Goal: Navigation & Orientation: Find specific page/section

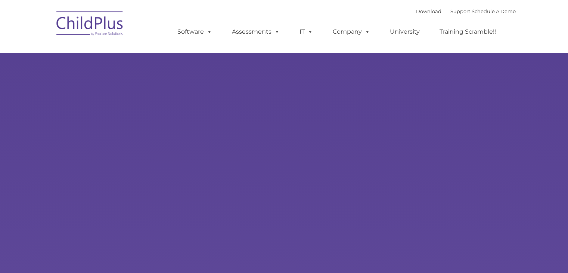
type input ""
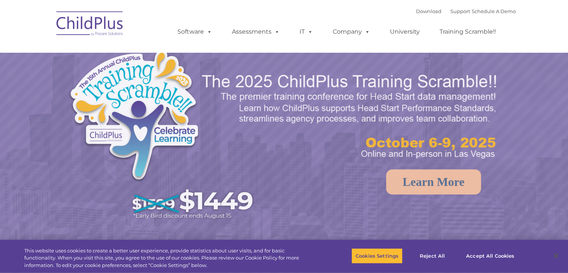
select select "MEDIUM"
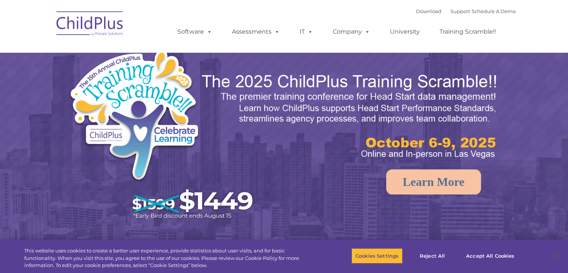
select select "MEDIUM"
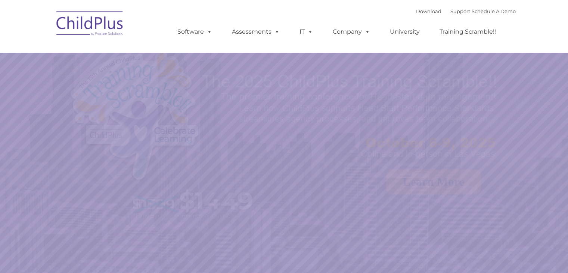
select select "MEDIUM"
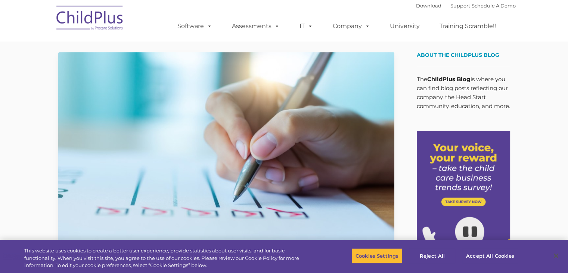
click at [99, 25] on img at bounding box center [90, 18] width 75 height 37
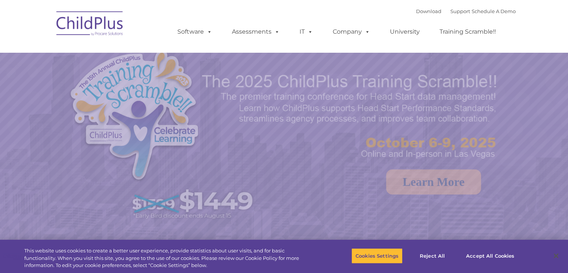
select select "MEDIUM"
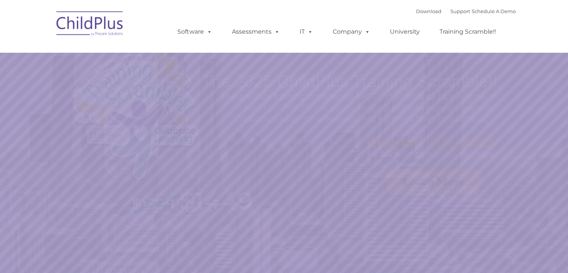
select select "MEDIUM"
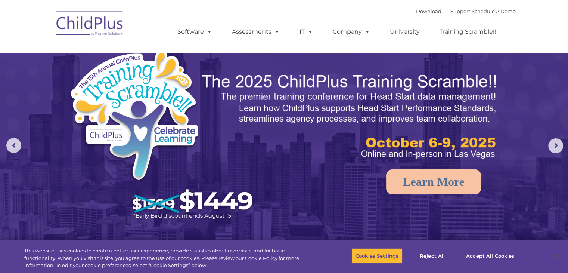
click at [103, 25] on img at bounding box center [90, 24] width 75 height 37
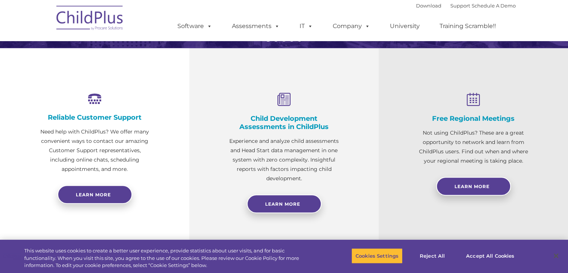
scroll to position [268, 0]
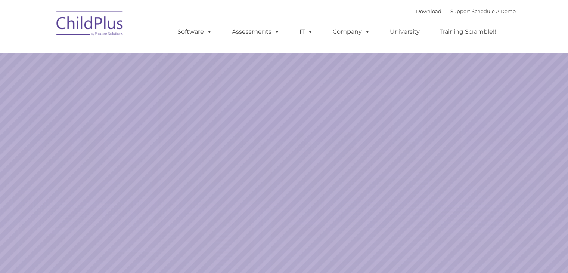
select select "MEDIUM"
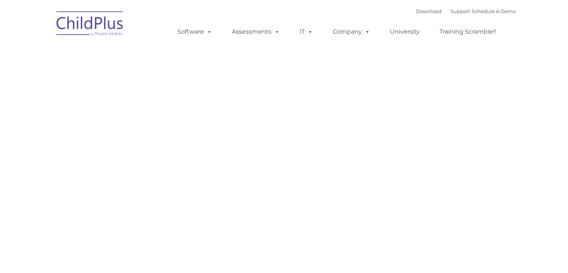
type input ""
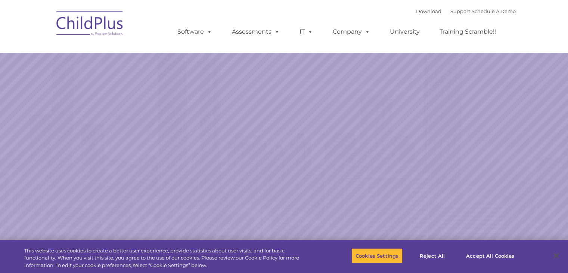
select select "MEDIUM"
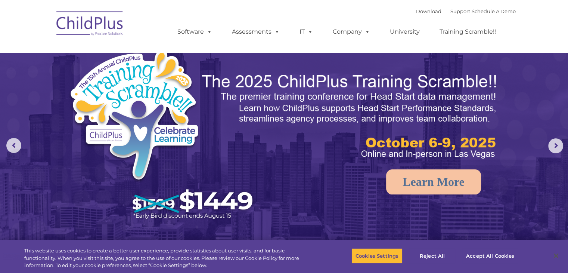
click at [522, 3] on nav "Download Support | Schedule A Demo  MENU MENU Software ChildPlus: The original…" at bounding box center [284, 26] width 568 height 52
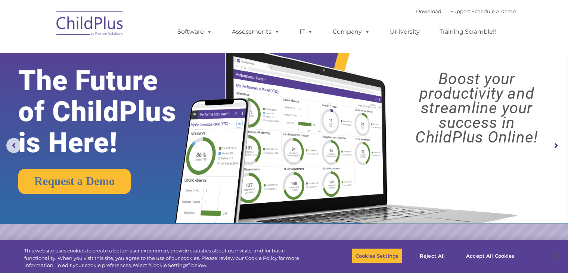
click at [94, 28] on img at bounding box center [90, 24] width 75 height 37
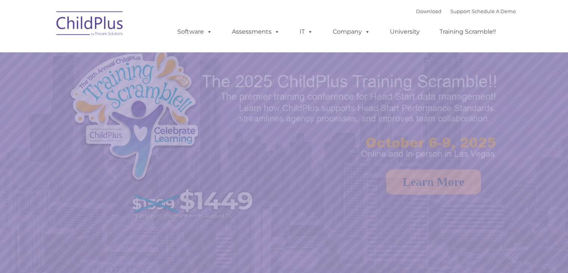
scroll to position [216, 0]
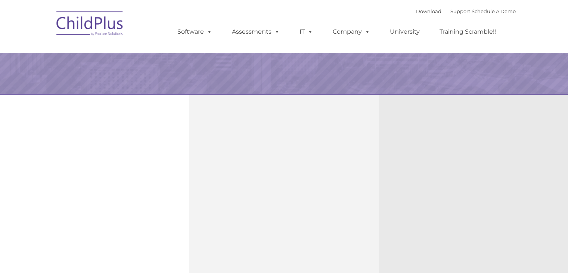
select select "MEDIUM"
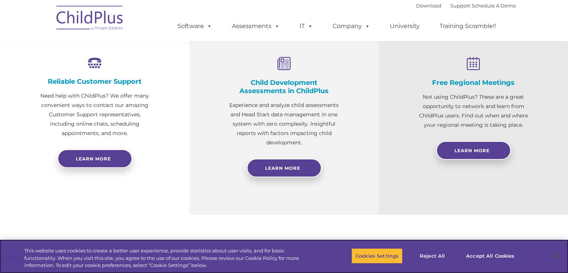
scroll to position [0, 0]
